Goal: Communication & Community: Answer question/provide support

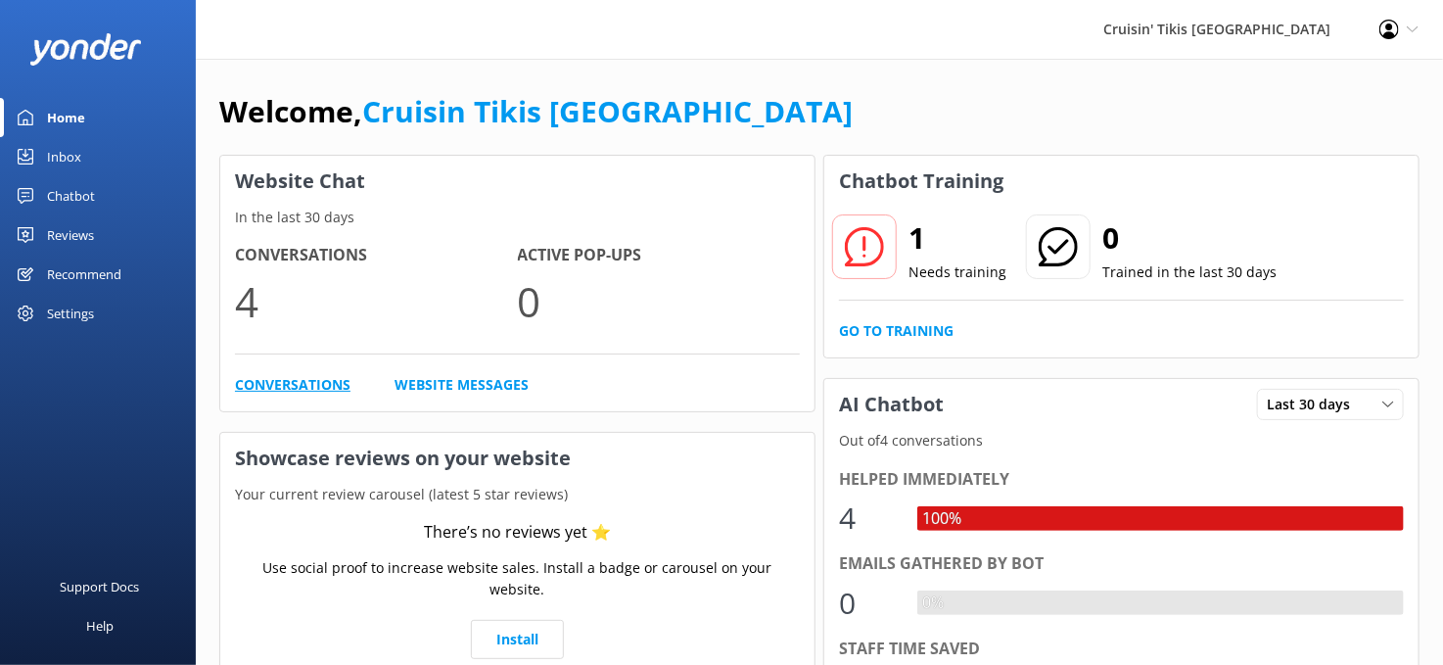
click at [264, 388] on link "Conversations" at bounding box center [292, 385] width 115 height 22
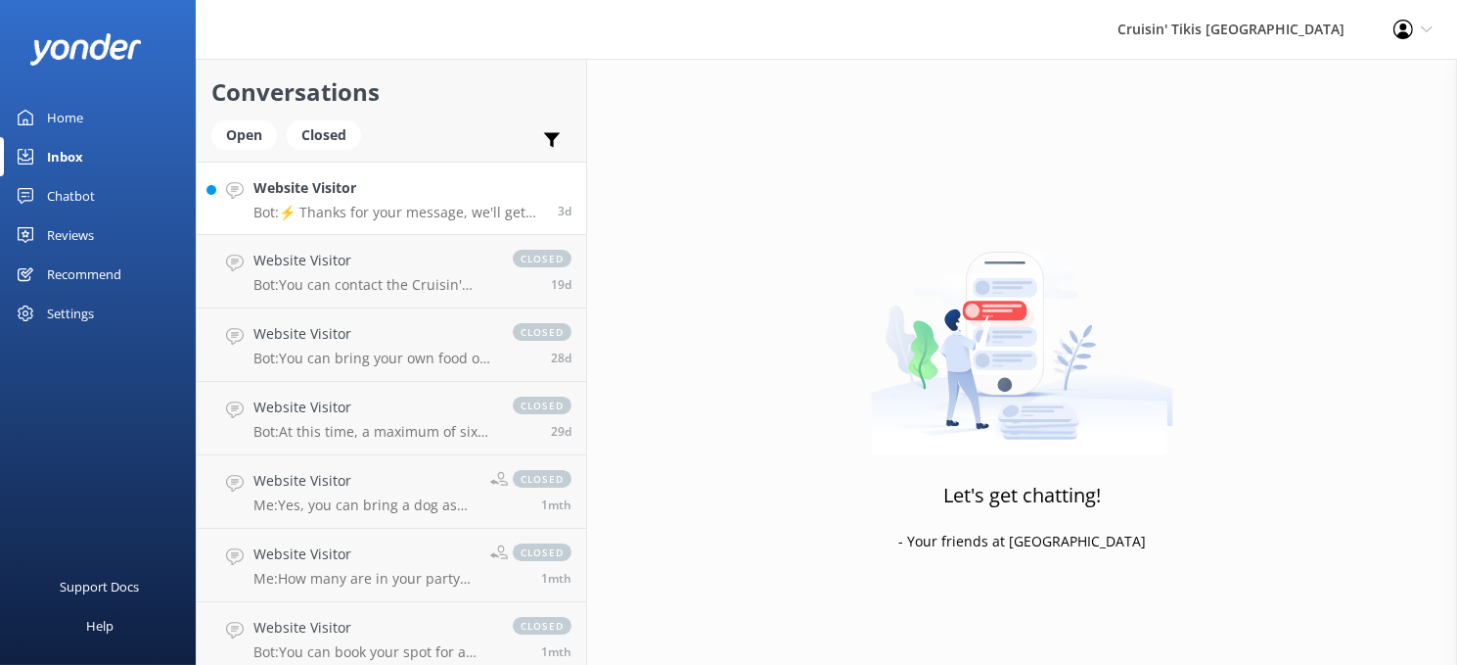
click at [423, 196] on h4 "Website Visitor" at bounding box center [398, 188] width 290 height 22
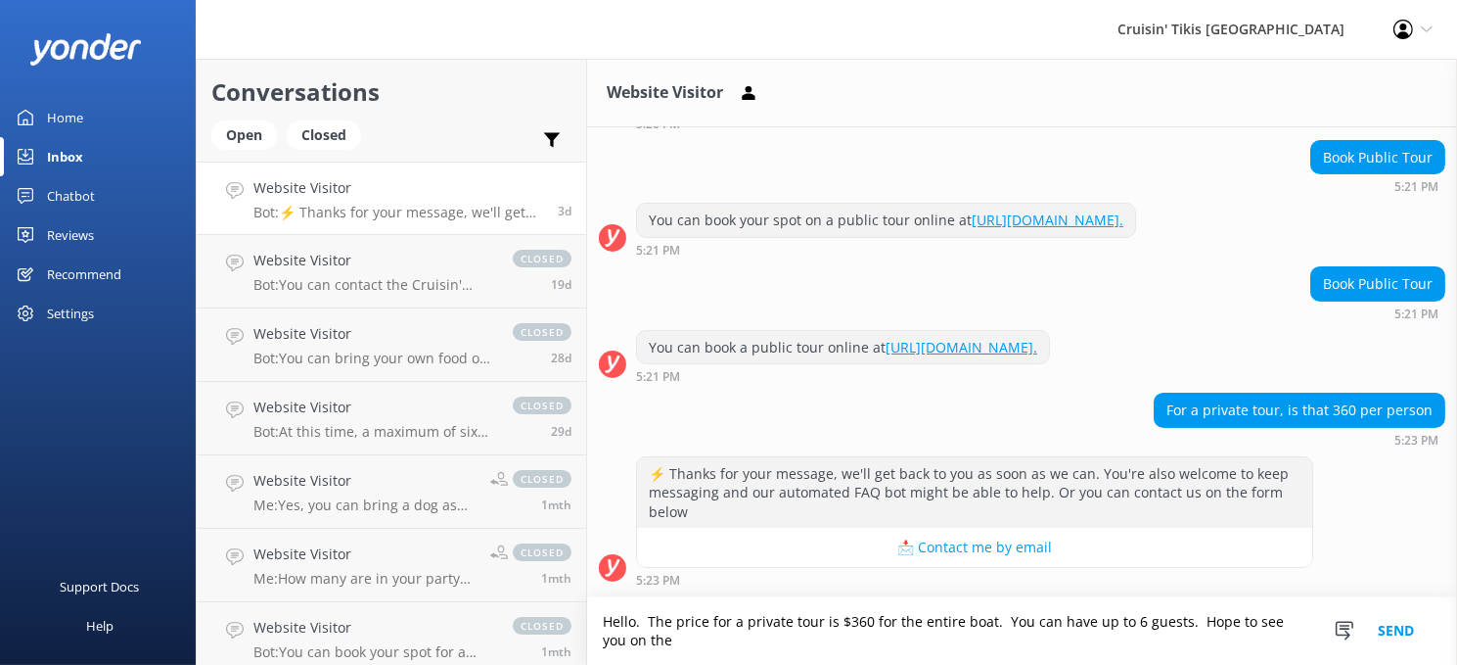
scroll to position [526, 0]
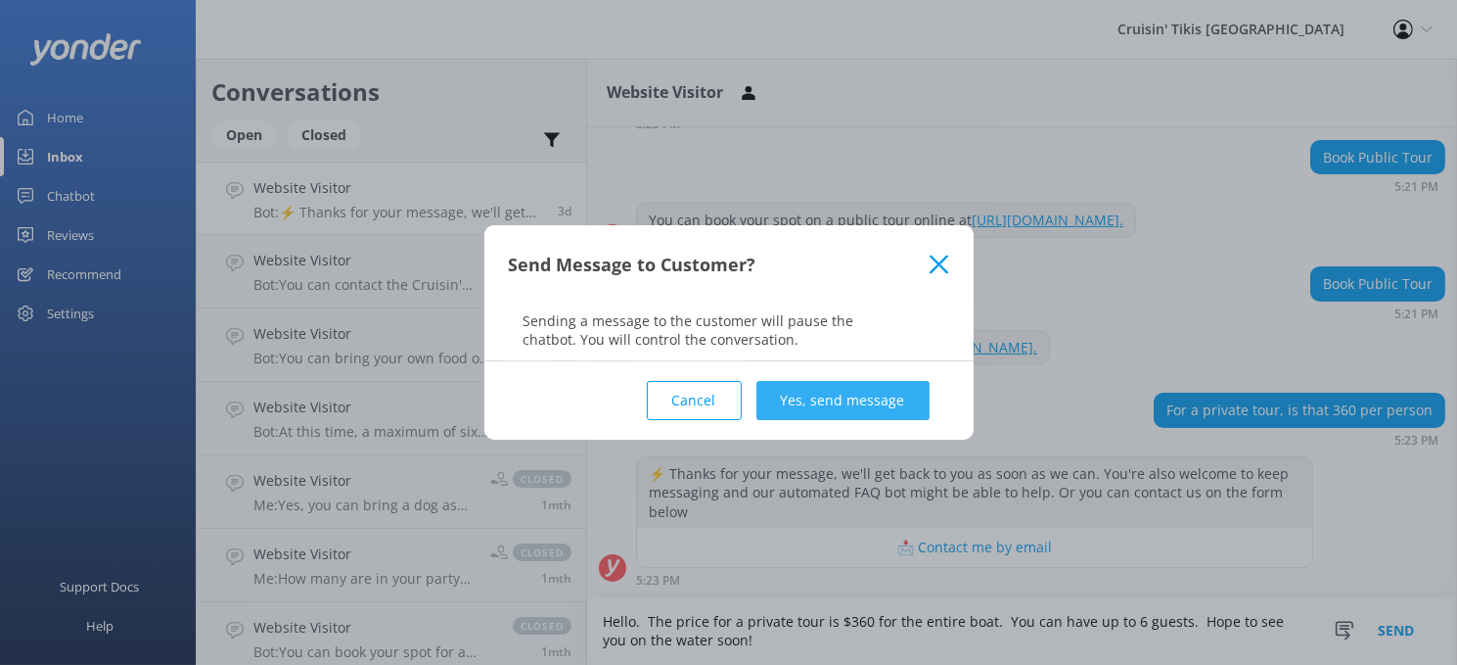
type textarea "Hello. The price for a private tour is $360 for the entire boat. You can have u…"
click at [847, 408] on button "Yes, send message" at bounding box center [843, 400] width 173 height 39
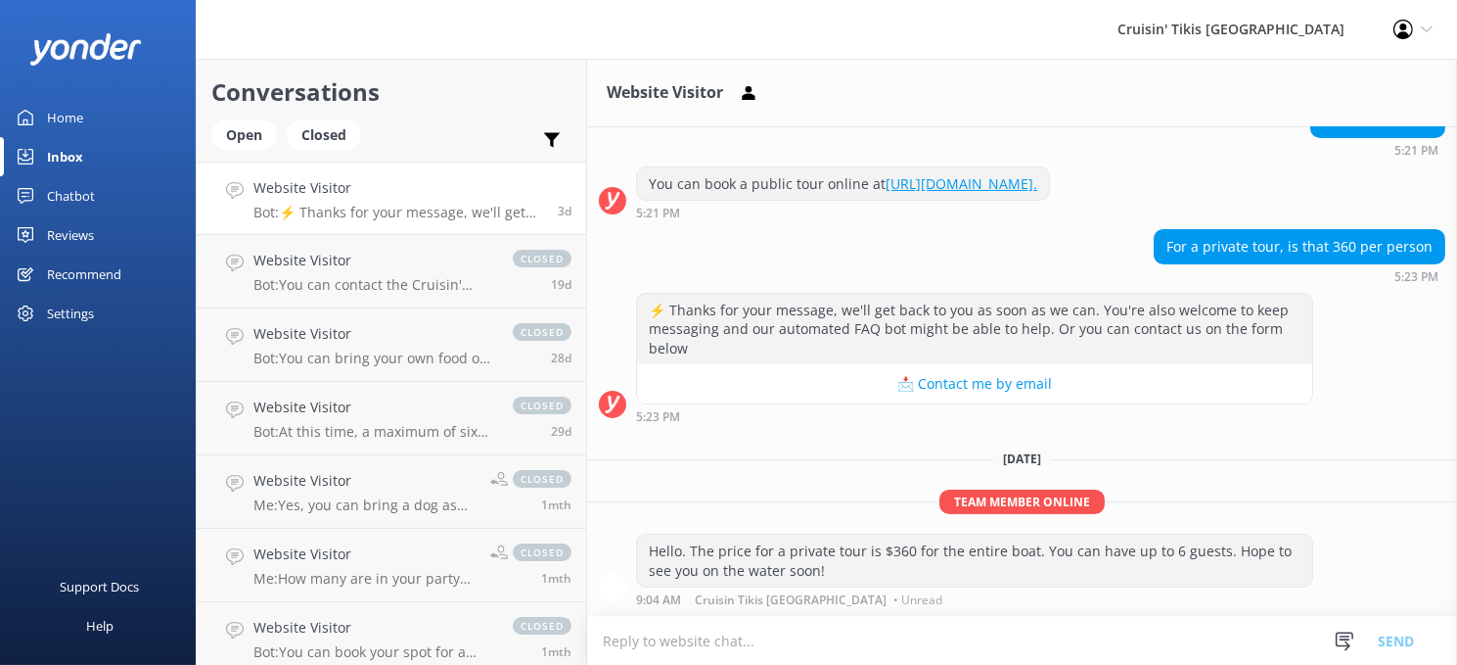
scroll to position [689, 0]
drag, startPoint x: 69, startPoint y: 9, endPoint x: 330, endPoint y: 16, distance: 261.4
click at [330, 16] on div "Cruisin' Tikis Solomons Island Profile Settings Logout" at bounding box center [728, 29] width 1457 height 59
